Goal: Navigation & Orientation: Understand site structure

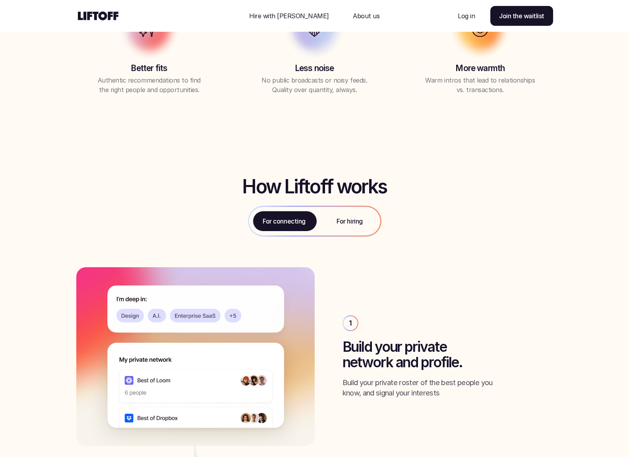
scroll to position [831, 0]
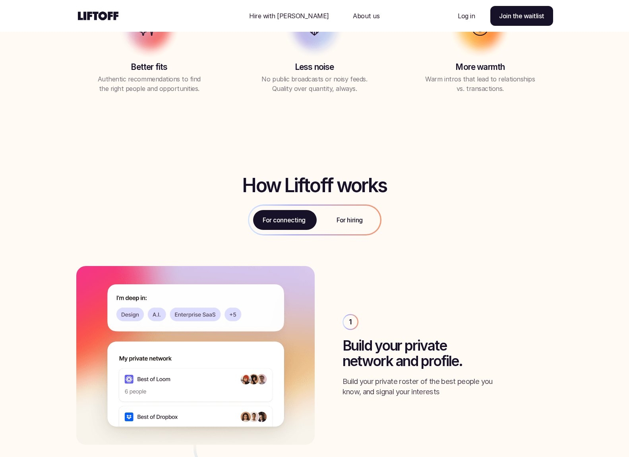
click at [344, 224] on p "For hiring" at bounding box center [349, 220] width 26 height 10
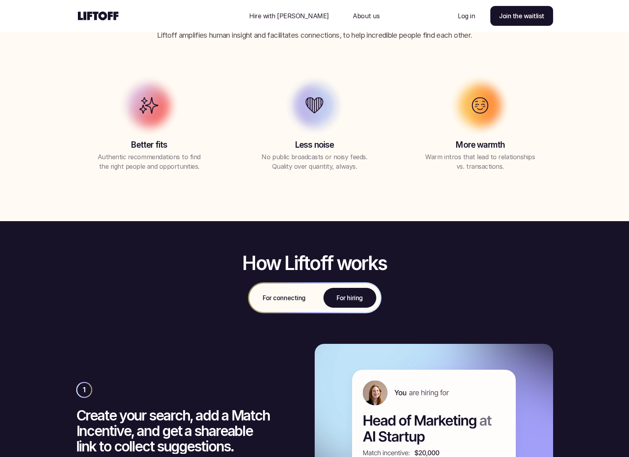
scroll to position [753, 0]
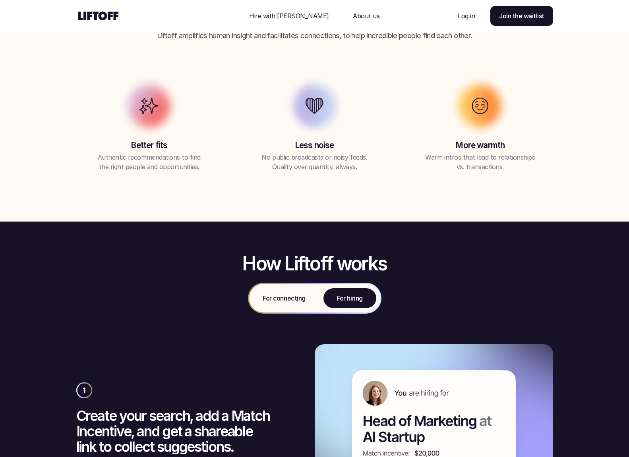
click at [286, 305] on div "For connecting" at bounding box center [284, 298] width 70 height 29
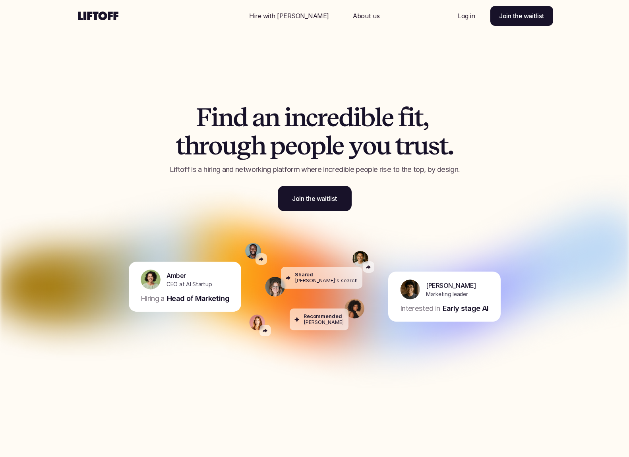
scroll to position [0, 0]
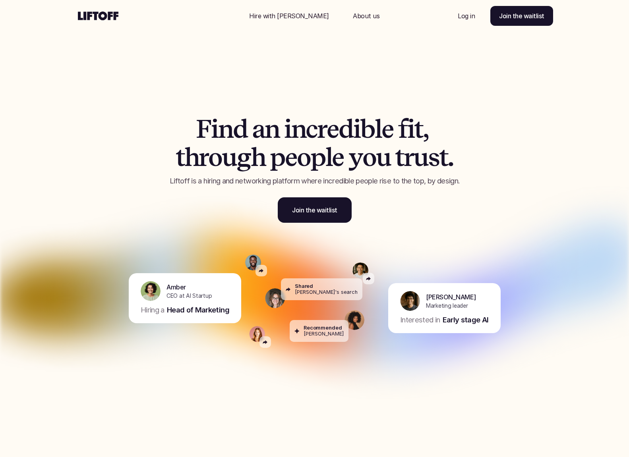
click at [344, 150] on h1 "F i n d a n i n c r e d i b l e f i t , t h r o u g h p e o p l e y o u t r u s…" at bounding box center [315, 143] width 338 height 56
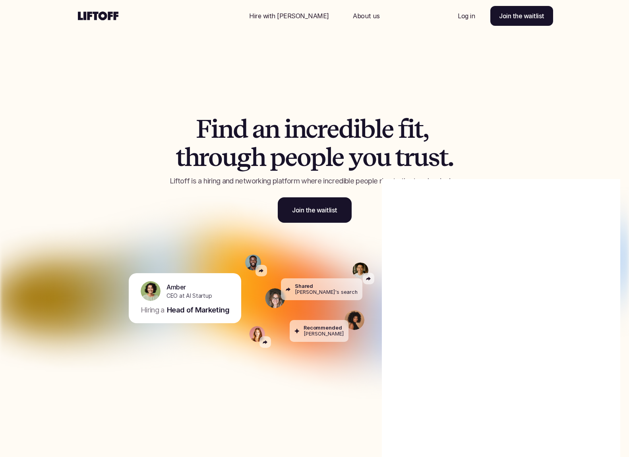
click at [566, 131] on div at bounding box center [310, 228] width 620 height 457
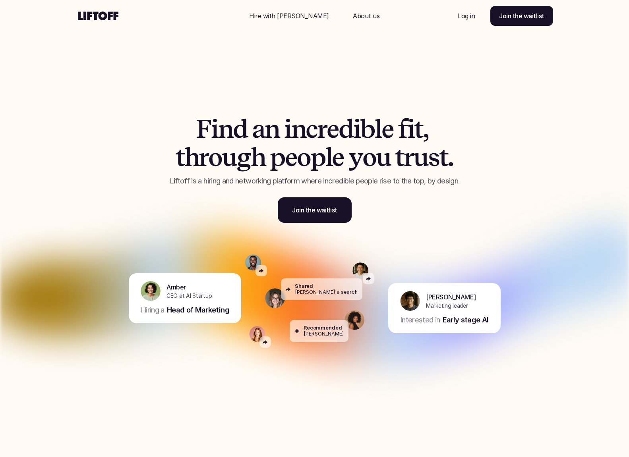
click at [296, 16] on p "Hire with [PERSON_NAME]" at bounding box center [289, 16] width 80 height 10
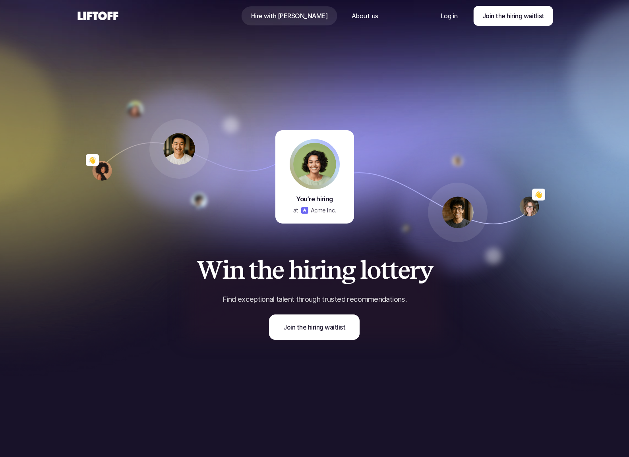
click at [357, 18] on p "About us" at bounding box center [364, 16] width 27 height 10
